Goal: Transaction & Acquisition: Purchase product/service

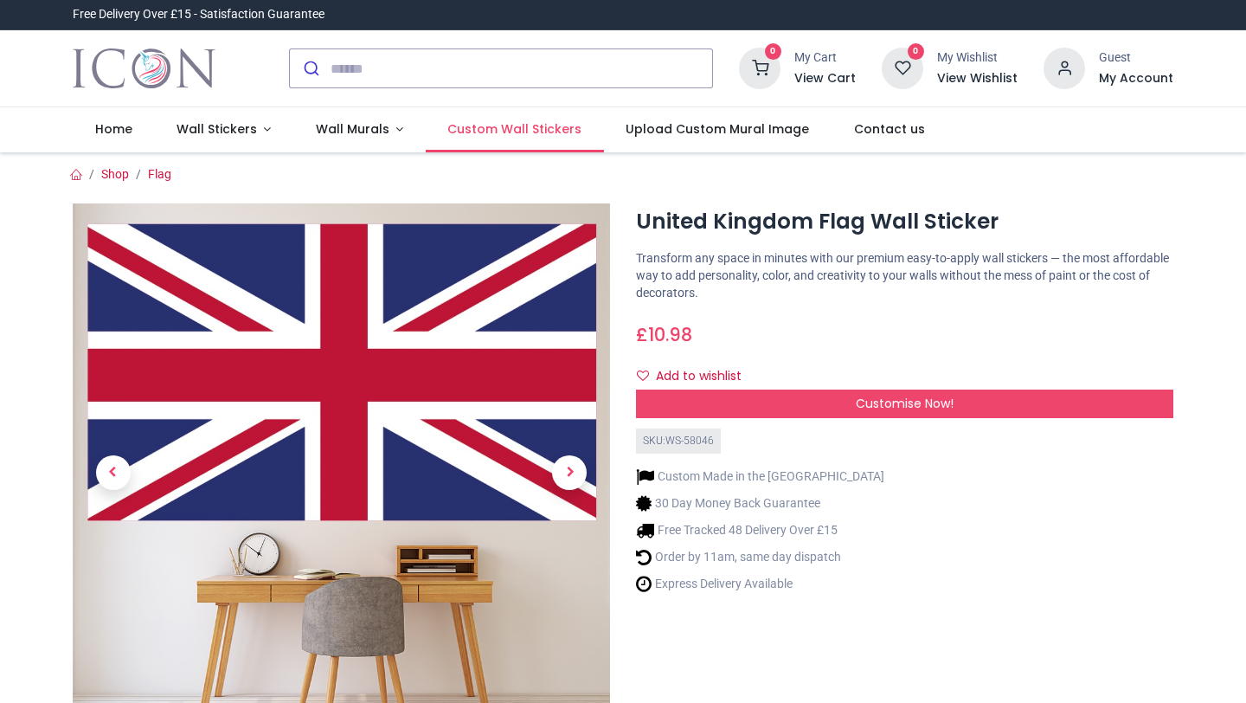
click at [503, 127] on span "Custom Wall Stickers" at bounding box center [514, 128] width 134 height 17
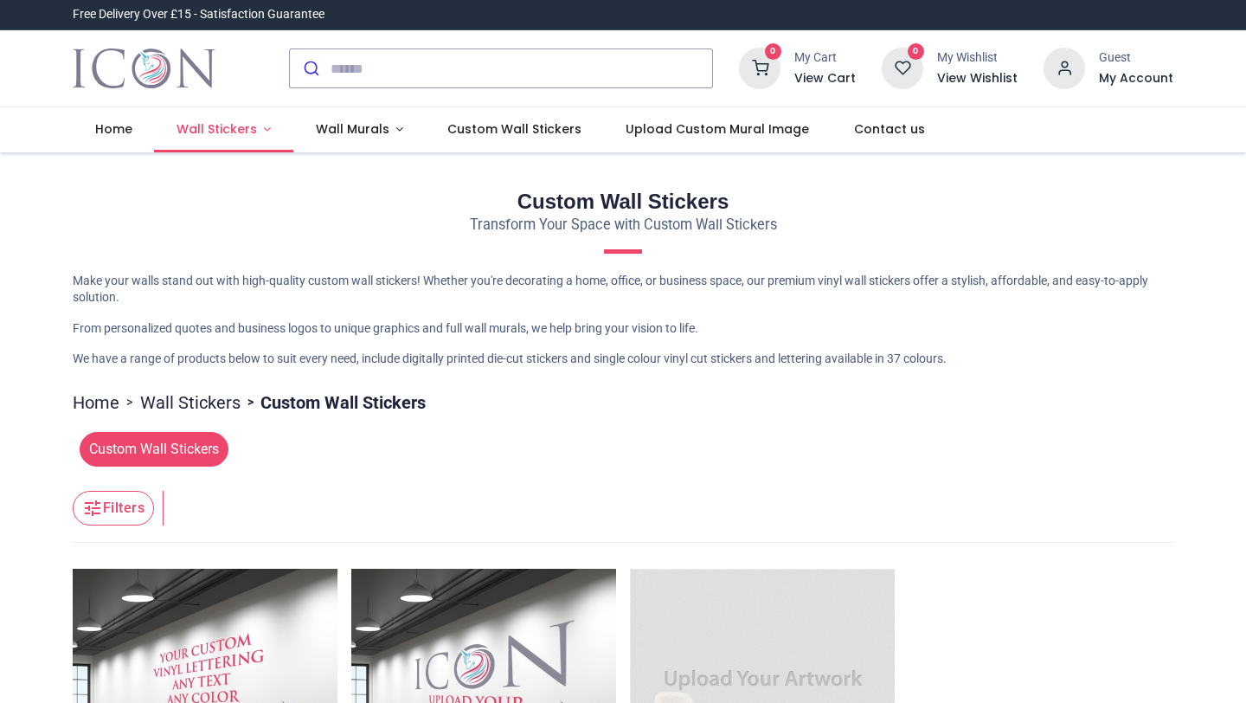
click at [247, 123] on span "Wall Stickers" at bounding box center [216, 128] width 80 height 17
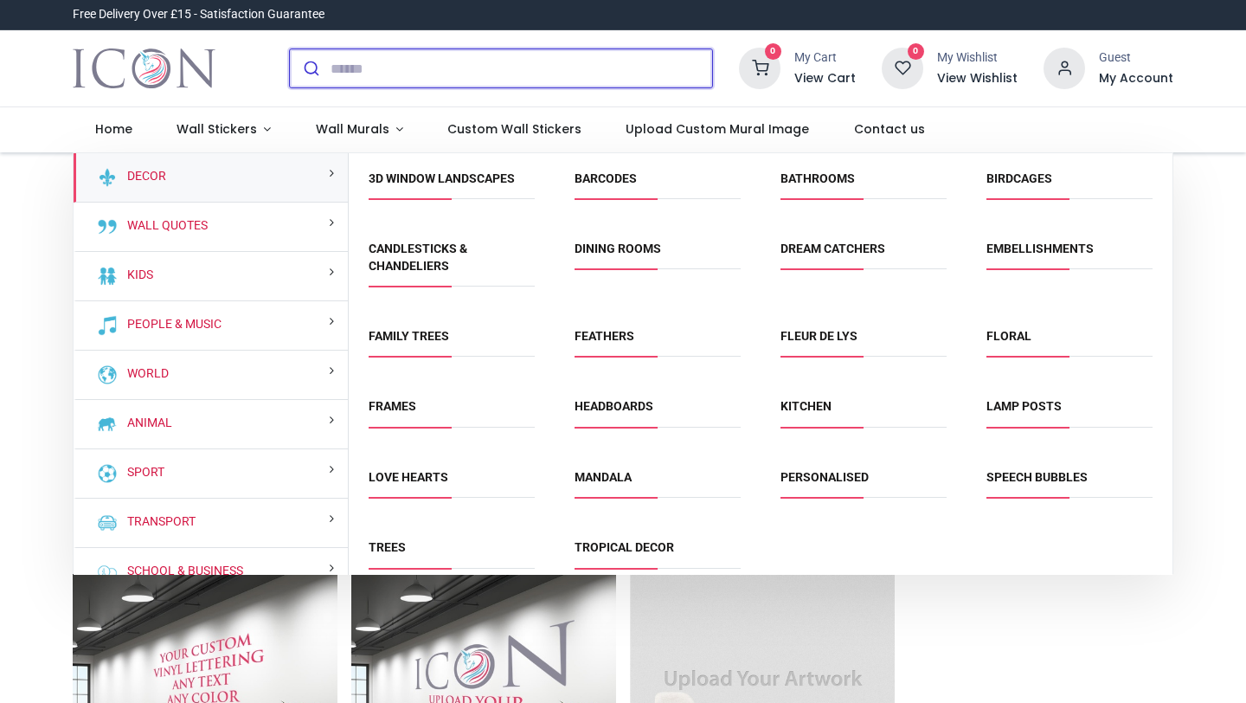
click at [385, 68] on input "search" at bounding box center [521, 68] width 382 height 38
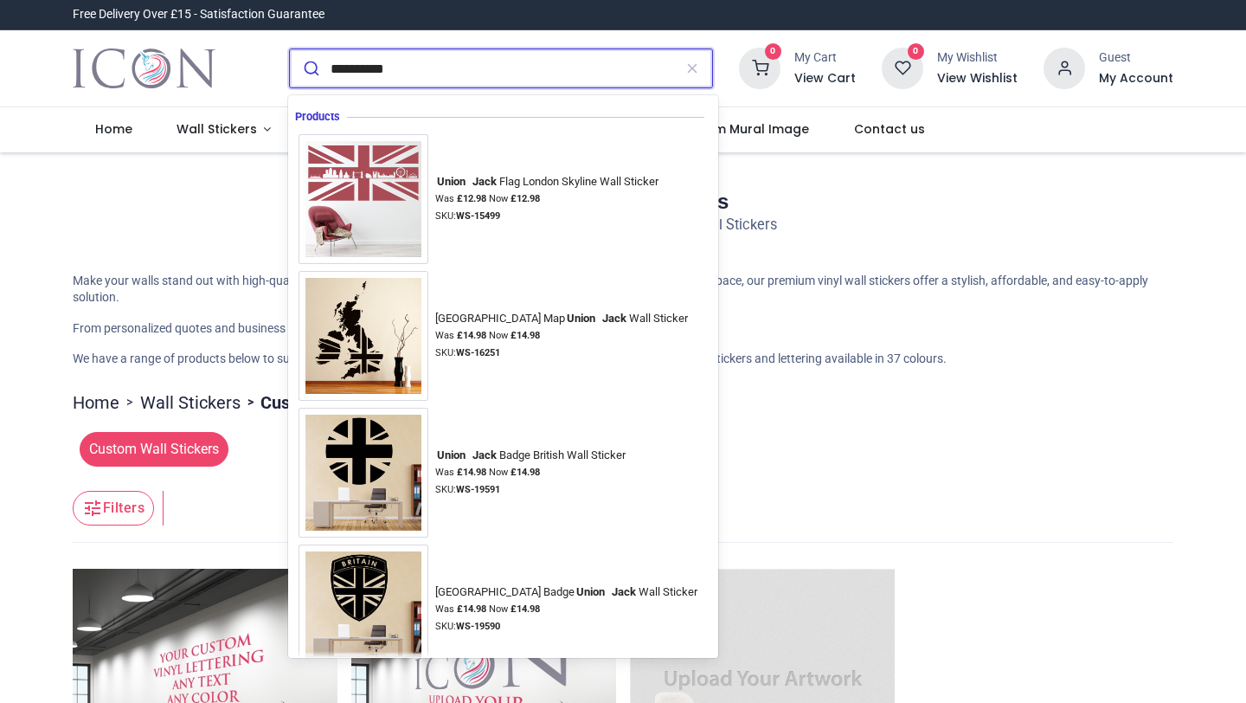
type input "**********"
click at [309, 68] on button "submit" at bounding box center [310, 68] width 41 height 38
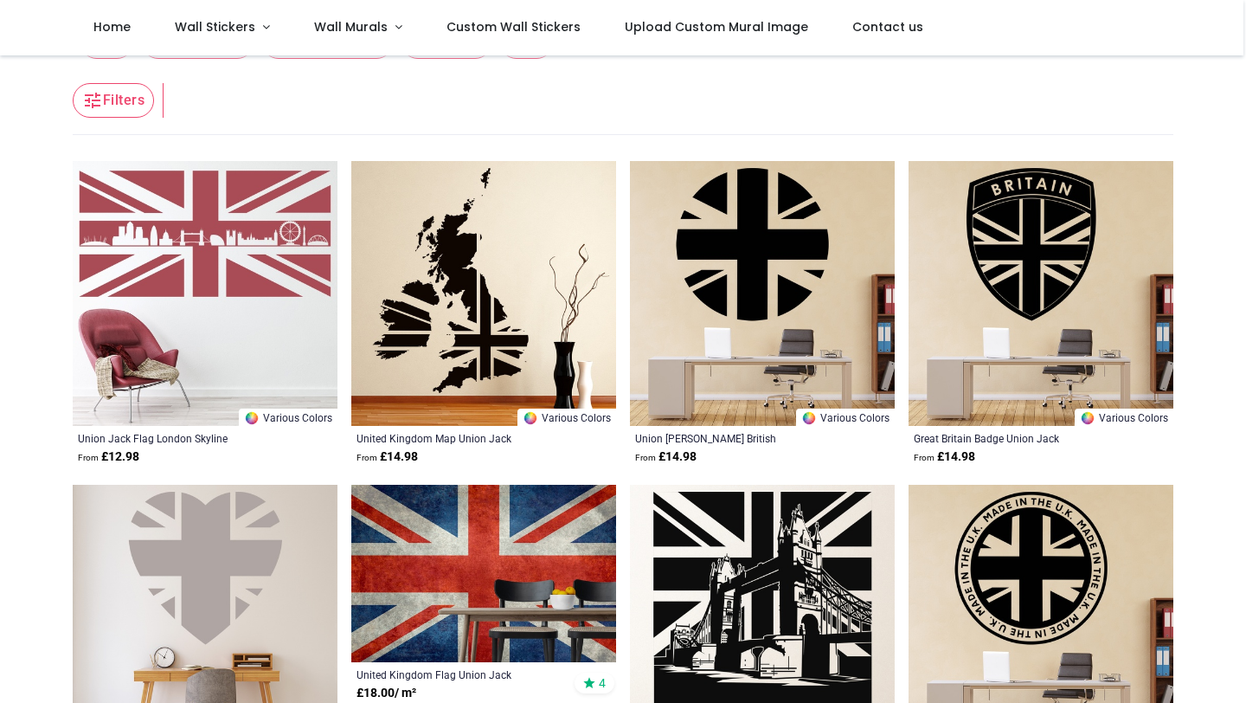
scroll to position [99, 0]
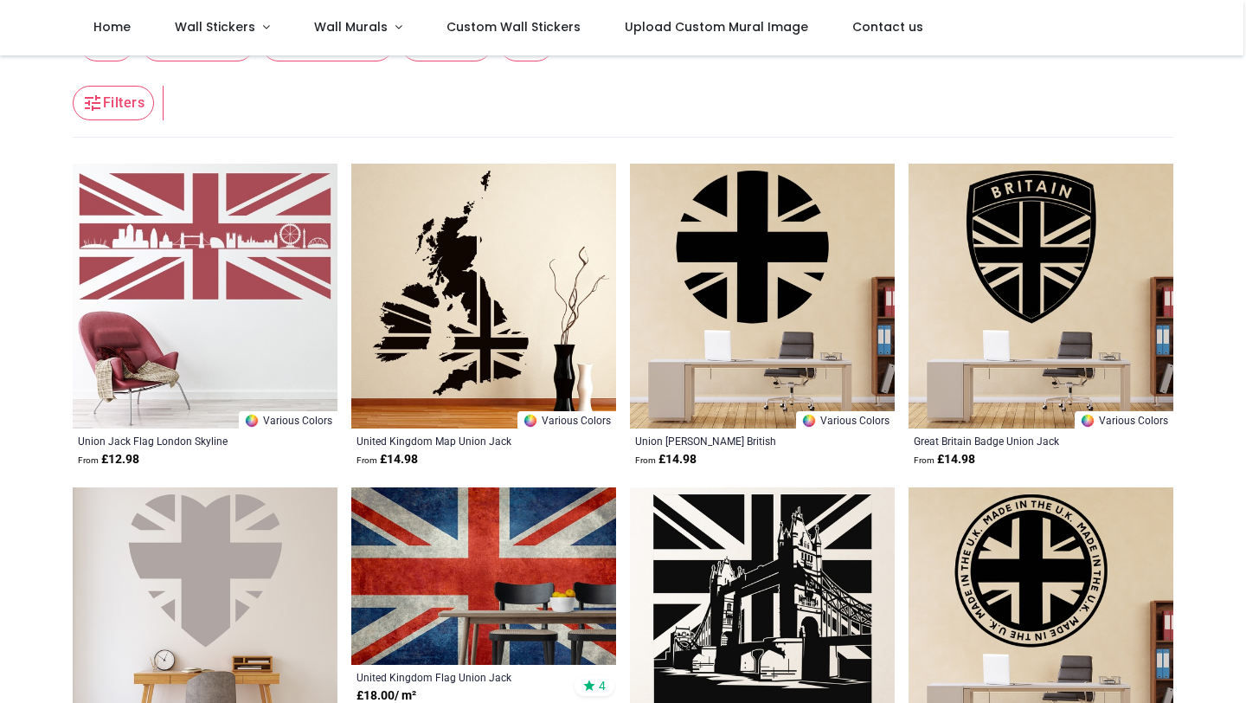
click at [757, 292] on img at bounding box center [762, 296] width 265 height 265
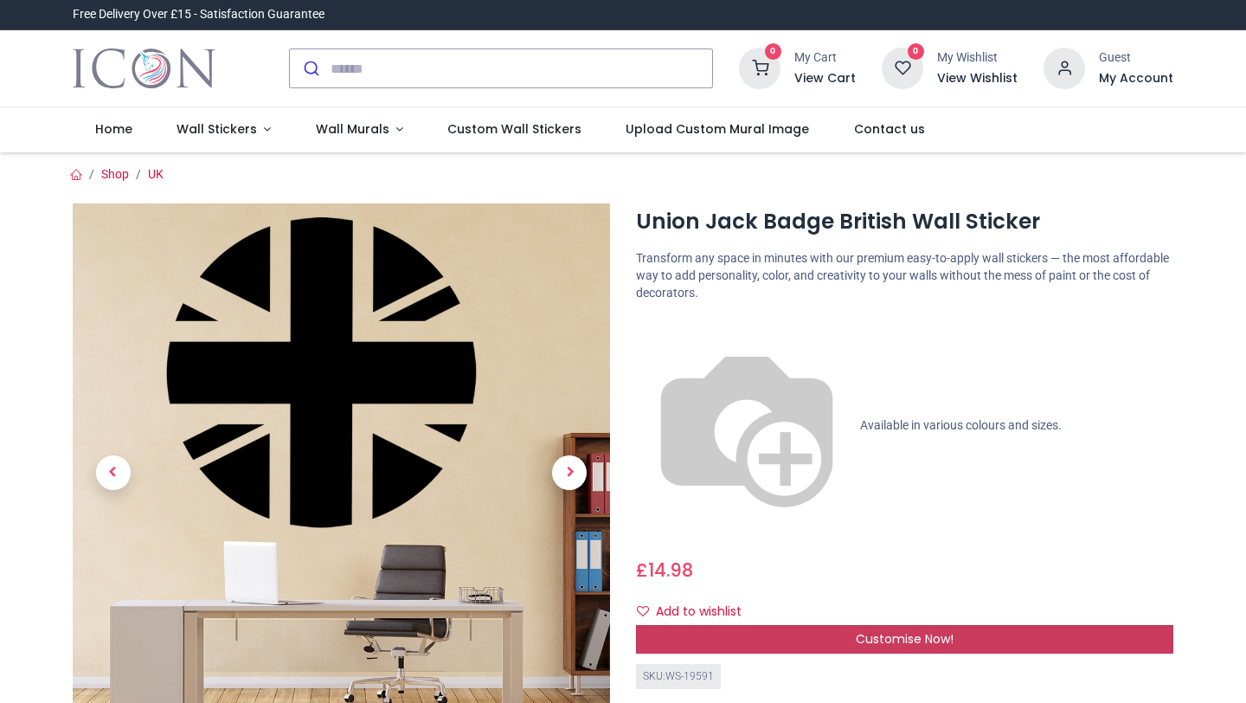
click at [916, 630] on span "Customise Now!" at bounding box center [905, 638] width 98 height 17
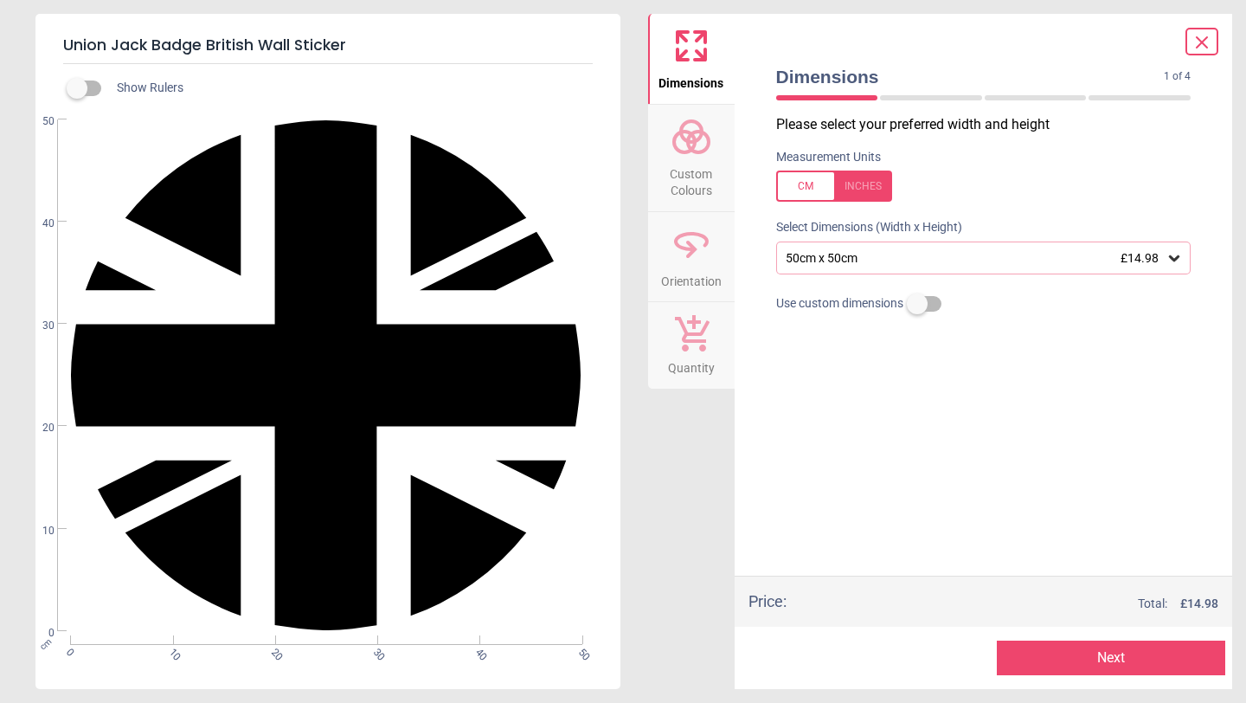
click at [1173, 257] on icon at bounding box center [1174, 258] width 10 height 6
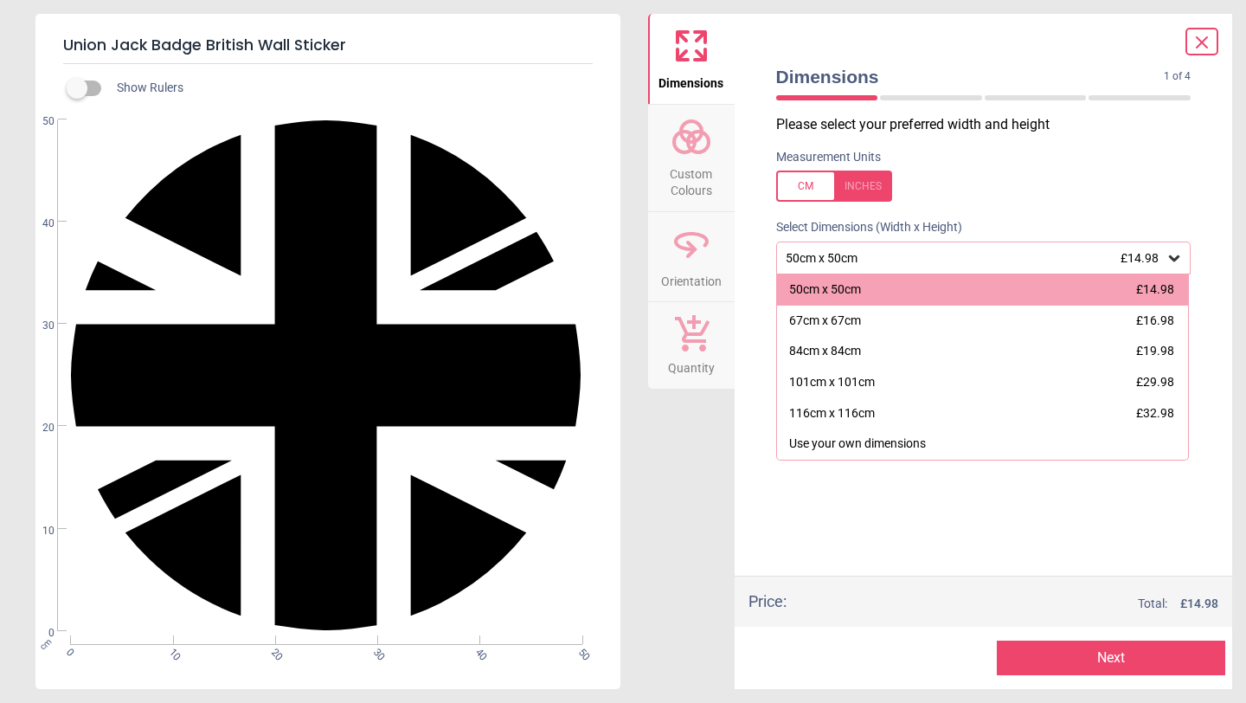
click at [1218, 362] on div "Dimensions 1 of 4 1 of 5 Please select your preferred width and height Measurem…" at bounding box center [984, 351] width 498 height 675
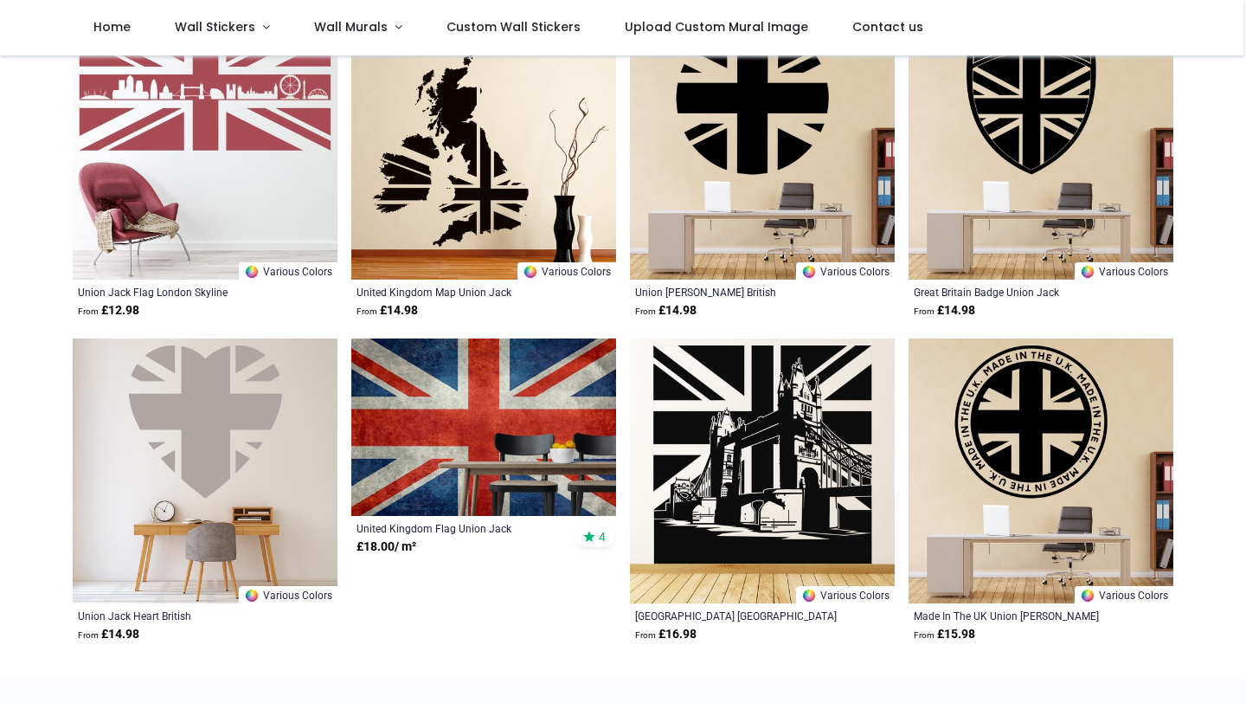
scroll to position [243, 0]
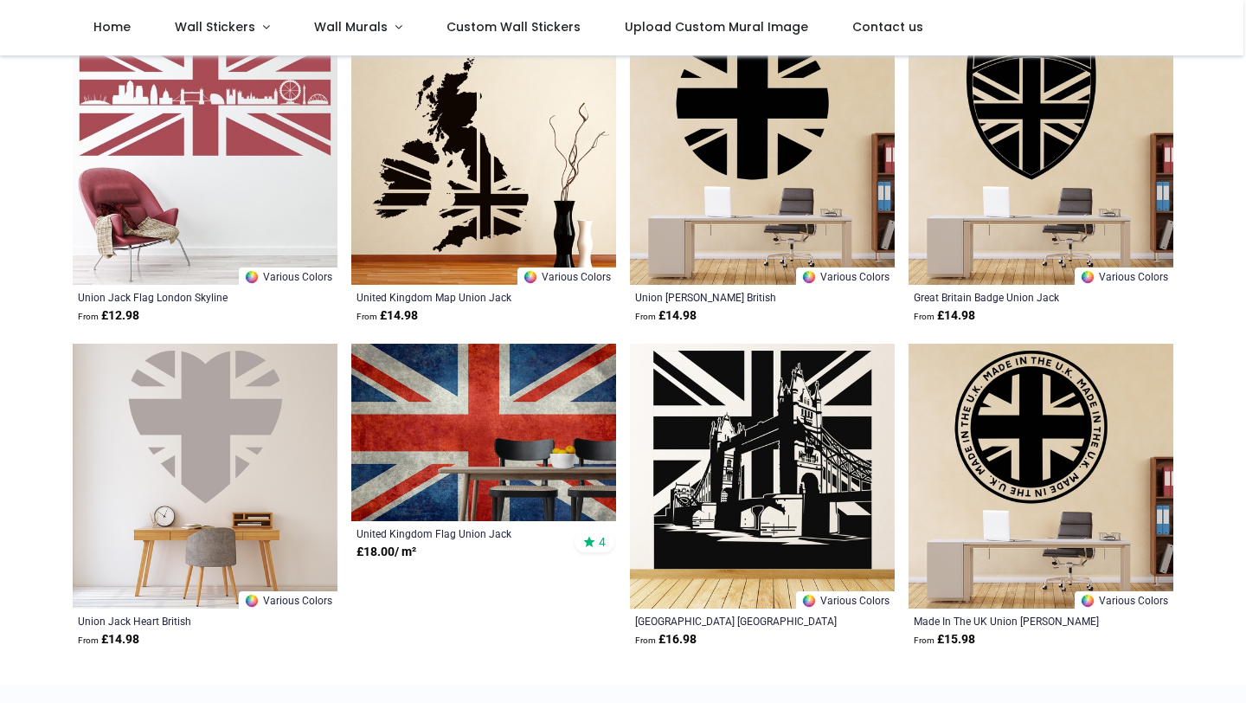
click at [480, 407] on img at bounding box center [483, 431] width 265 height 177
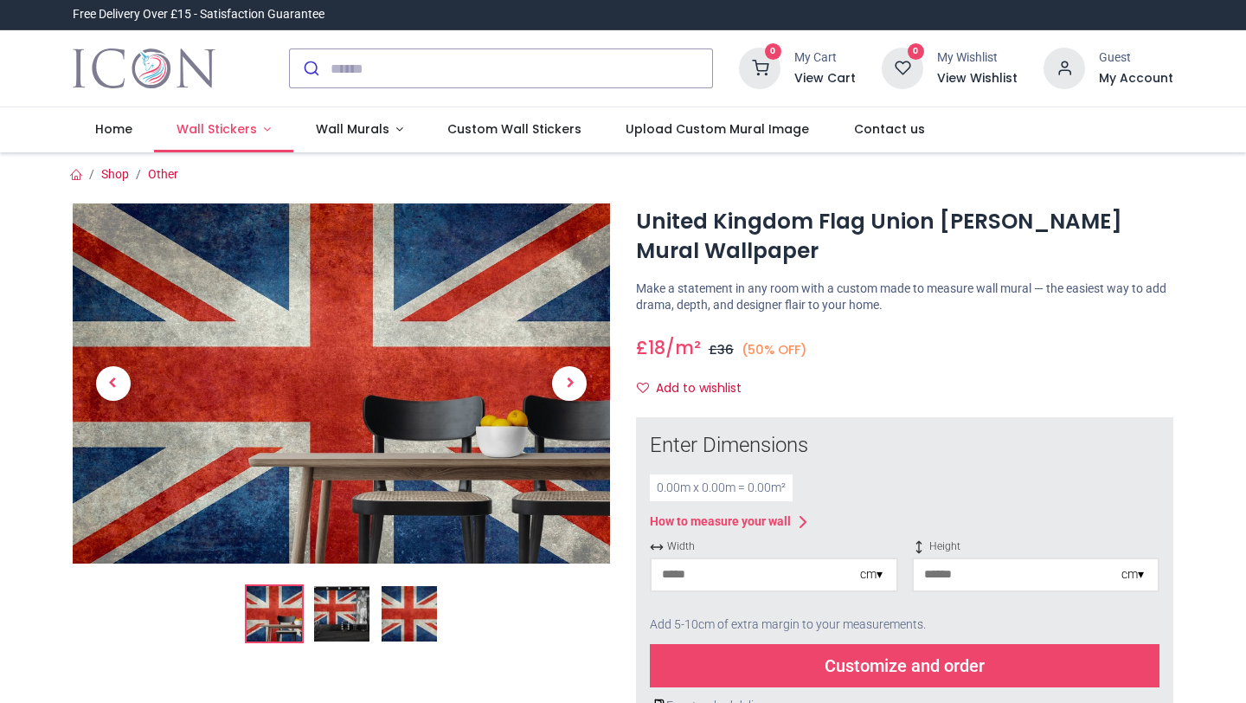
click at [209, 131] on span "Wall Stickers" at bounding box center [216, 128] width 80 height 17
click at [120, 130] on span "Home" at bounding box center [113, 128] width 37 height 17
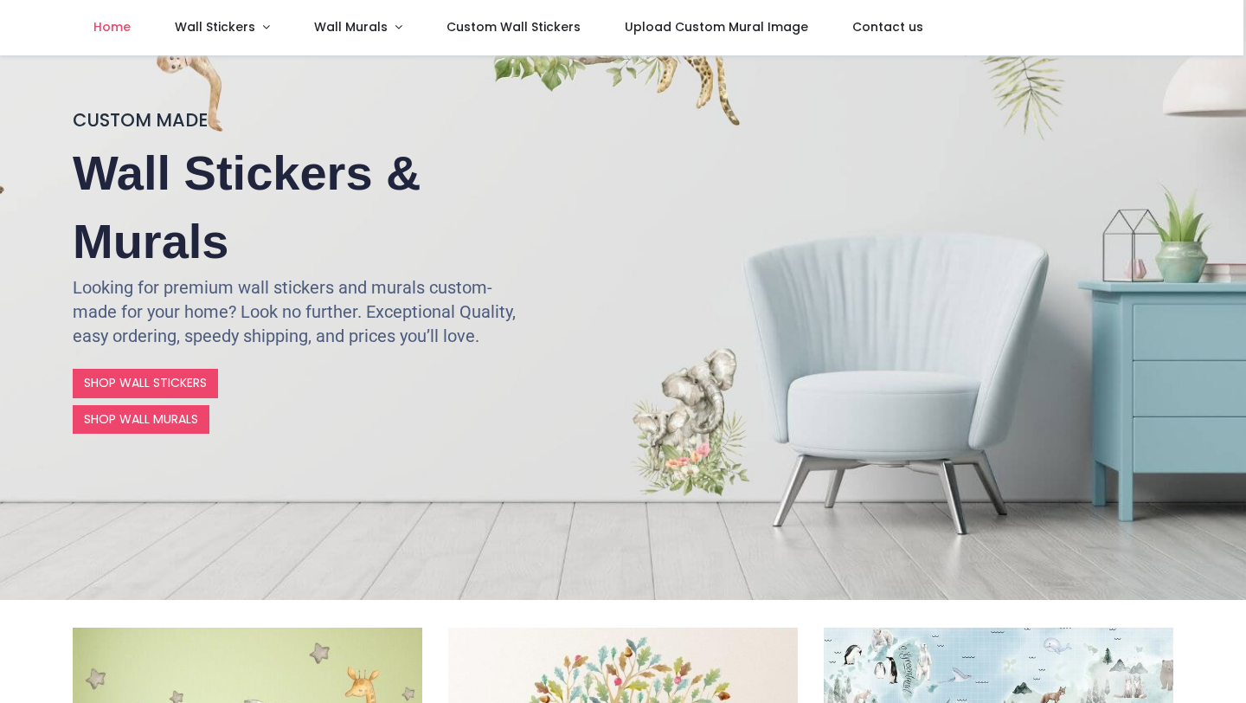
scroll to position [116, 0]
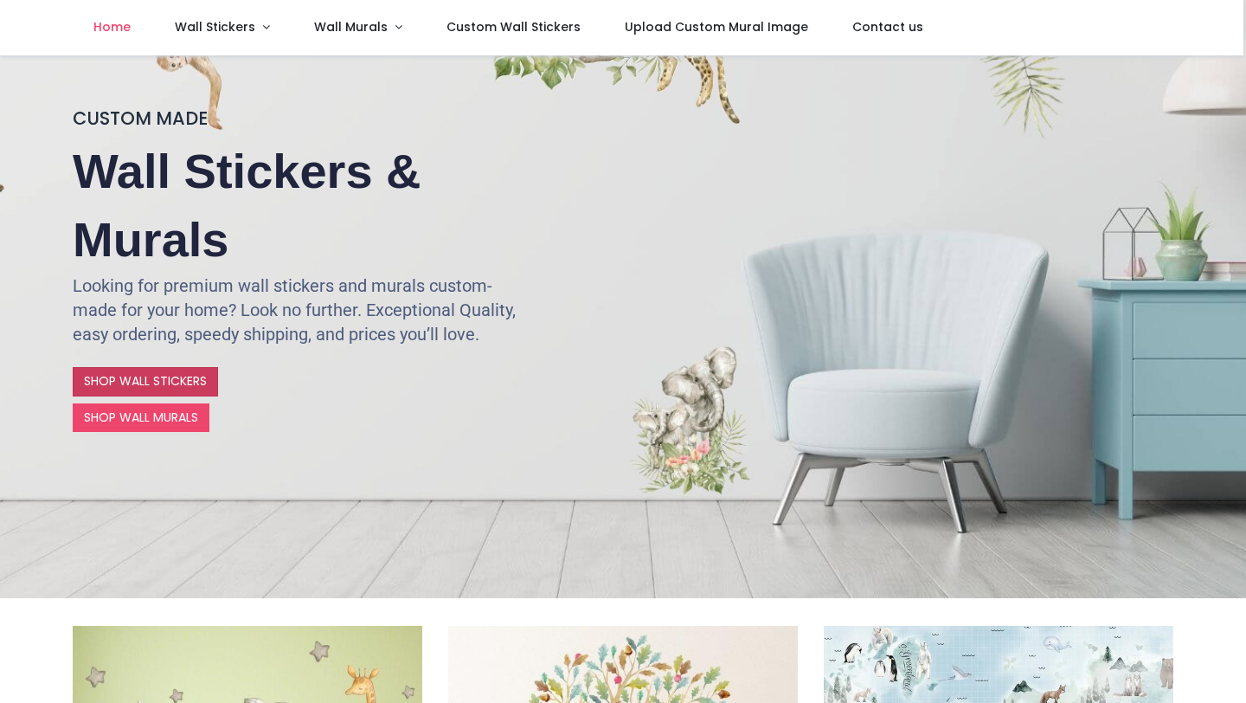
click at [167, 373] on link "SHOP WALL STICKERS" at bounding box center [145, 381] width 145 height 29
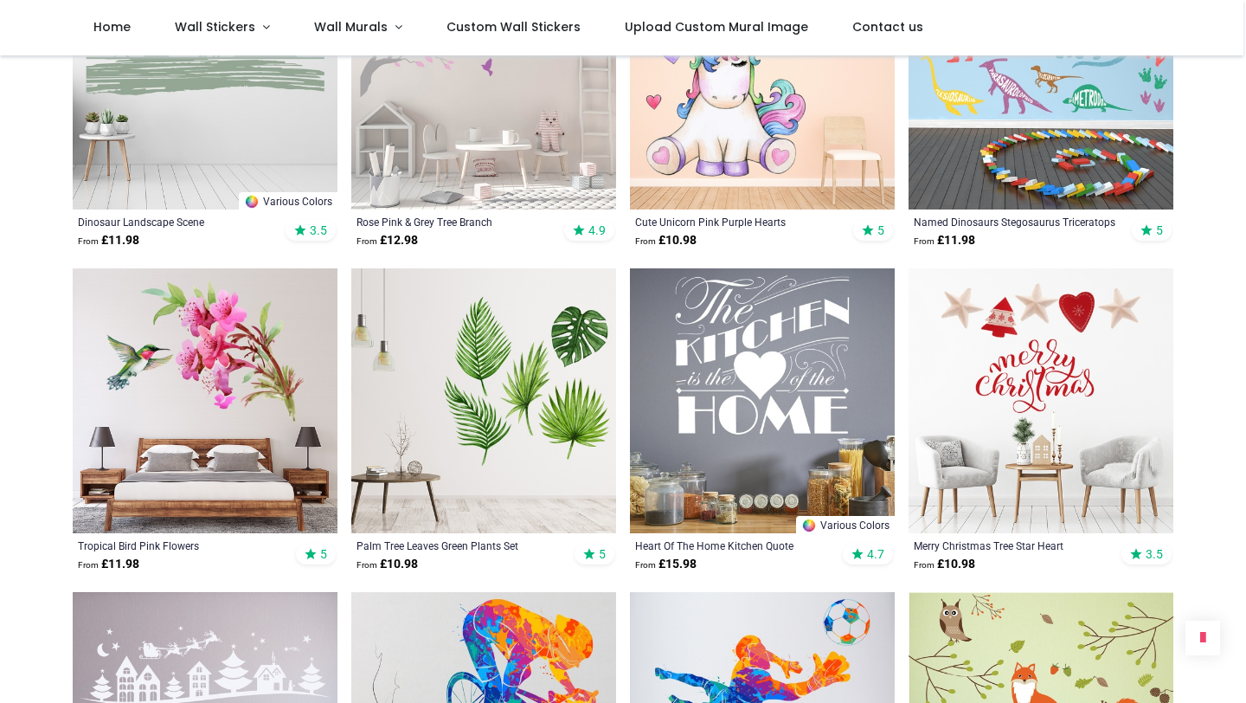
scroll to position [3294, 0]
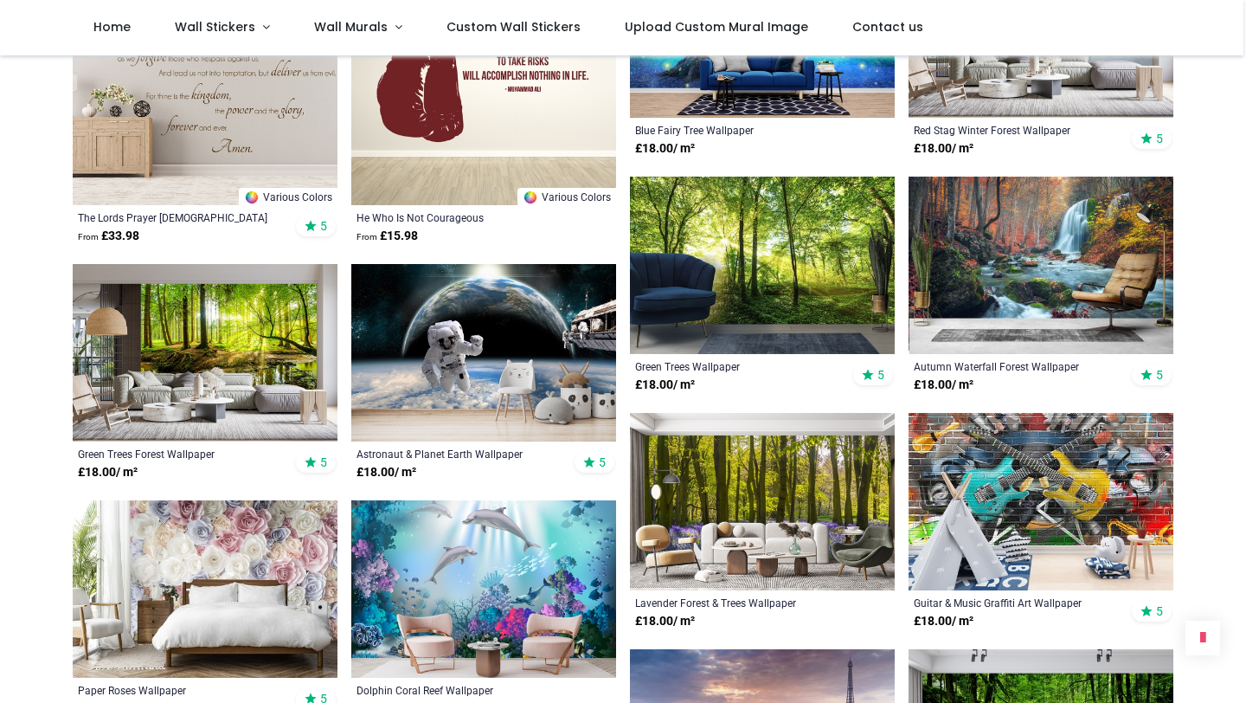
scroll to position [4924, 0]
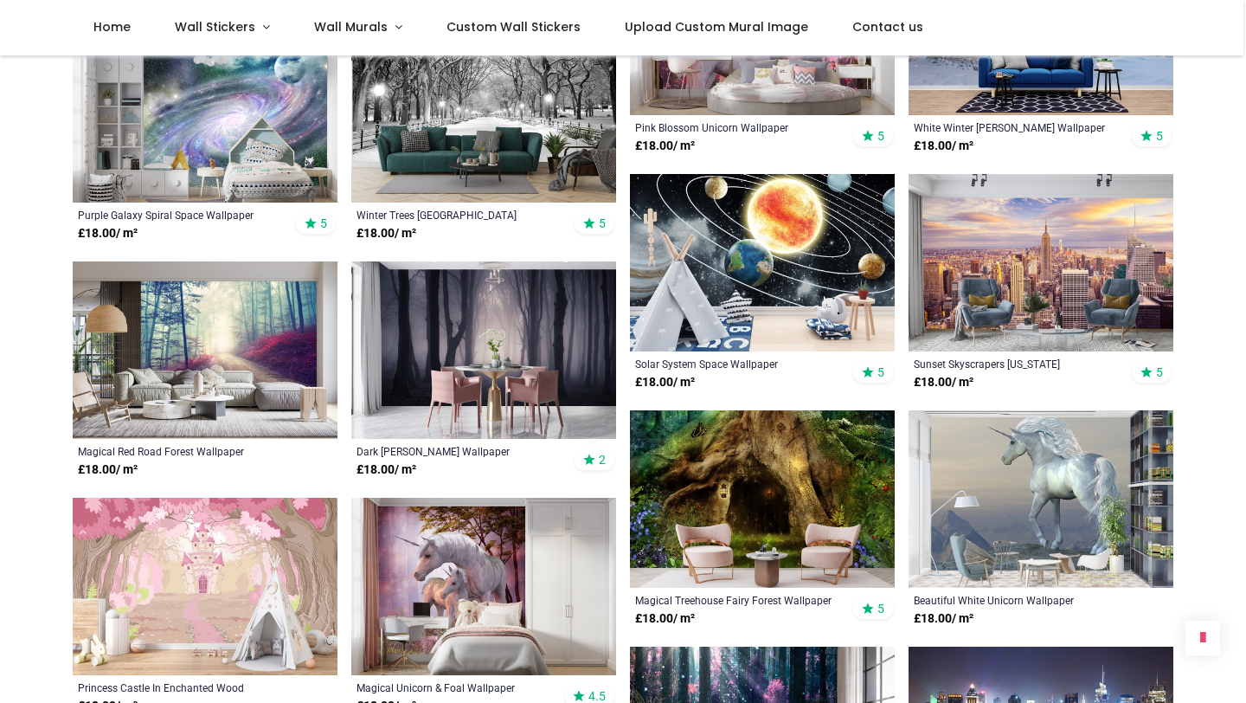
scroll to position [5871, 0]
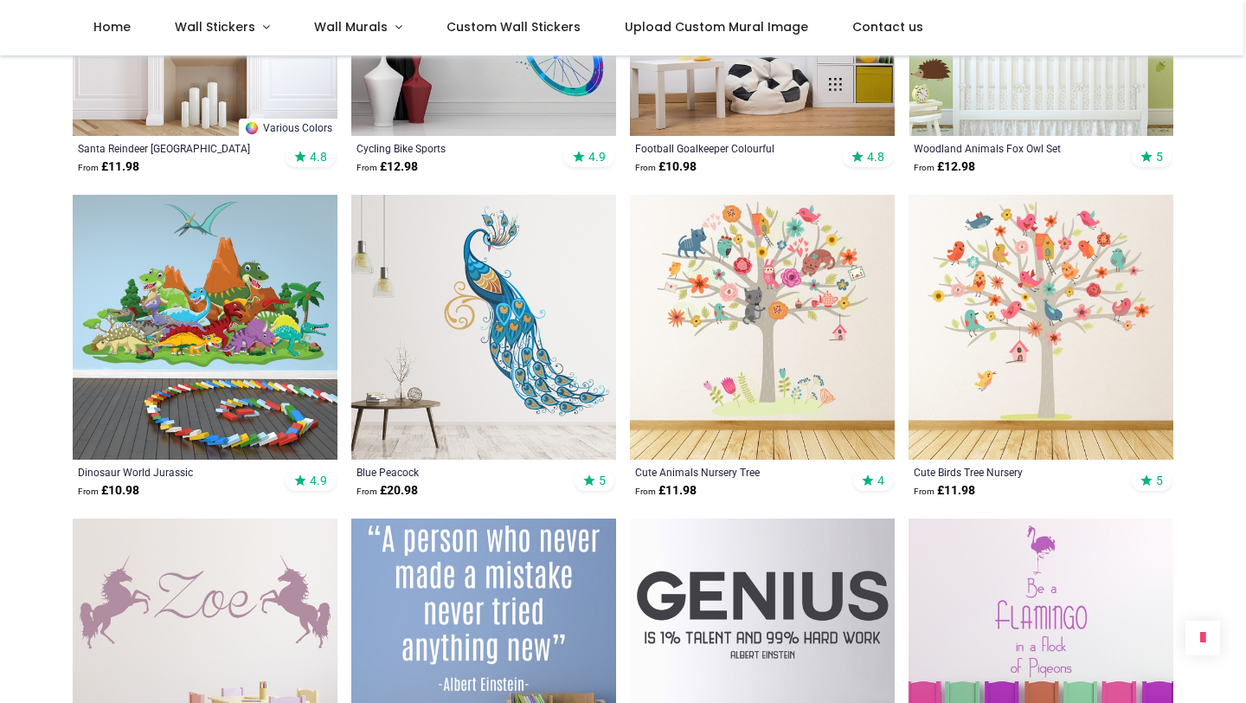
scroll to position [3905, 0]
